Goal: Task Accomplishment & Management: Complete application form

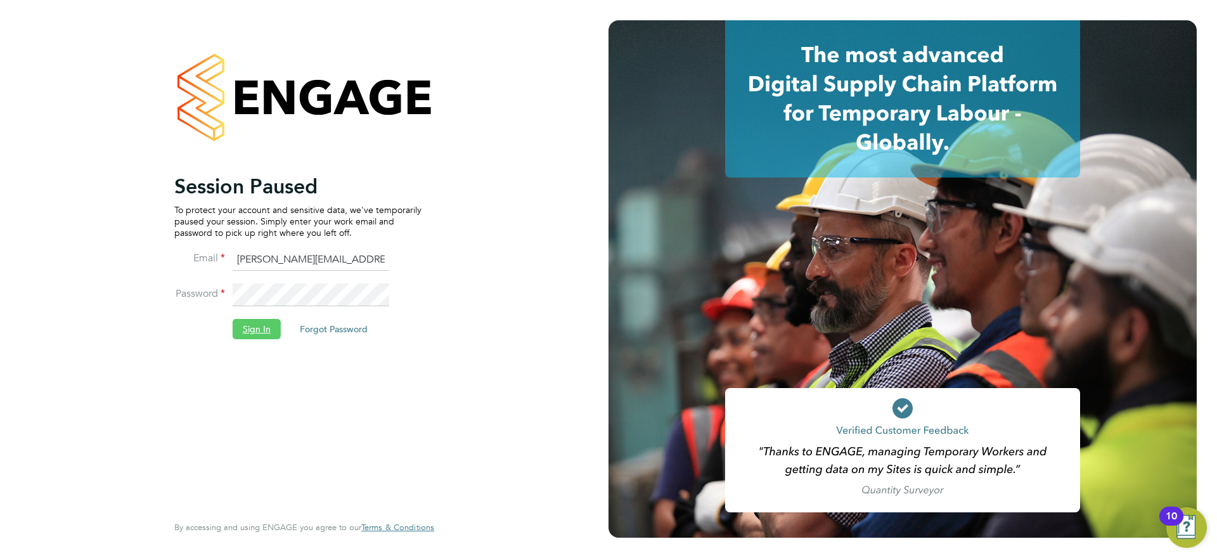
click at [249, 336] on button "Sign In" at bounding box center [257, 329] width 48 height 20
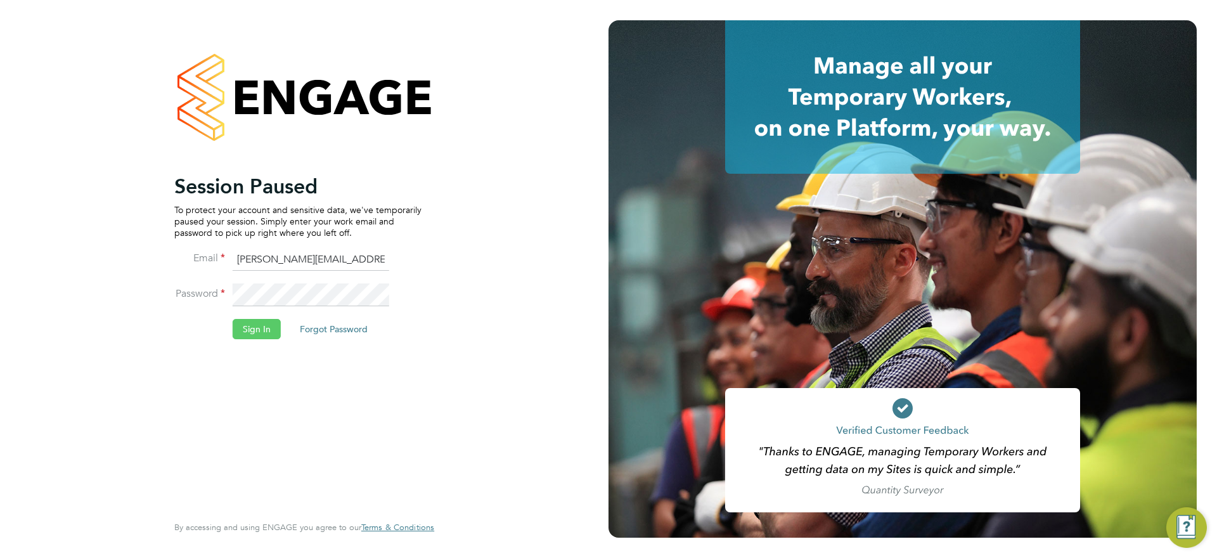
click at [262, 335] on button "Sign In" at bounding box center [257, 329] width 48 height 20
